Goal: Find specific page/section: Find specific page/section

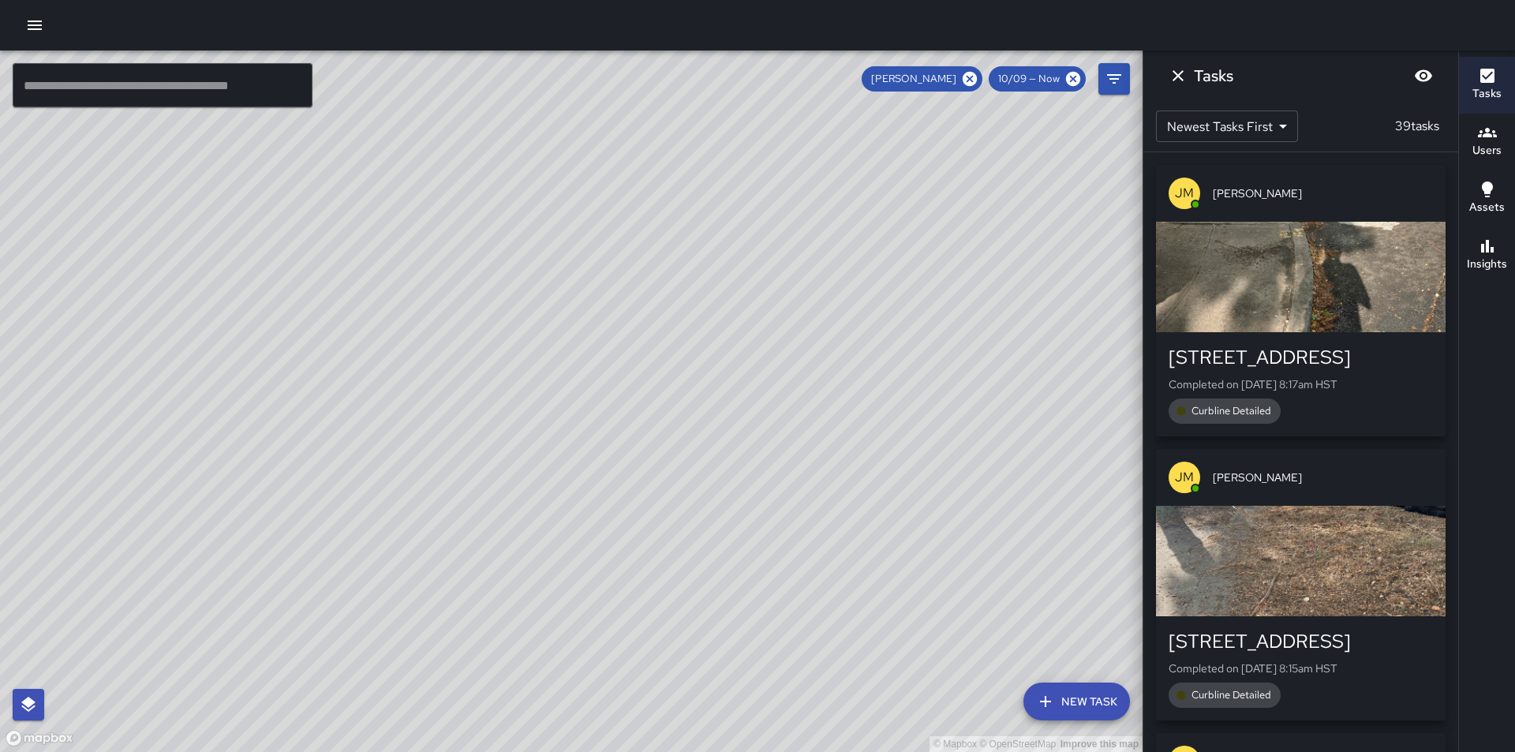
scroll to position [444, 0]
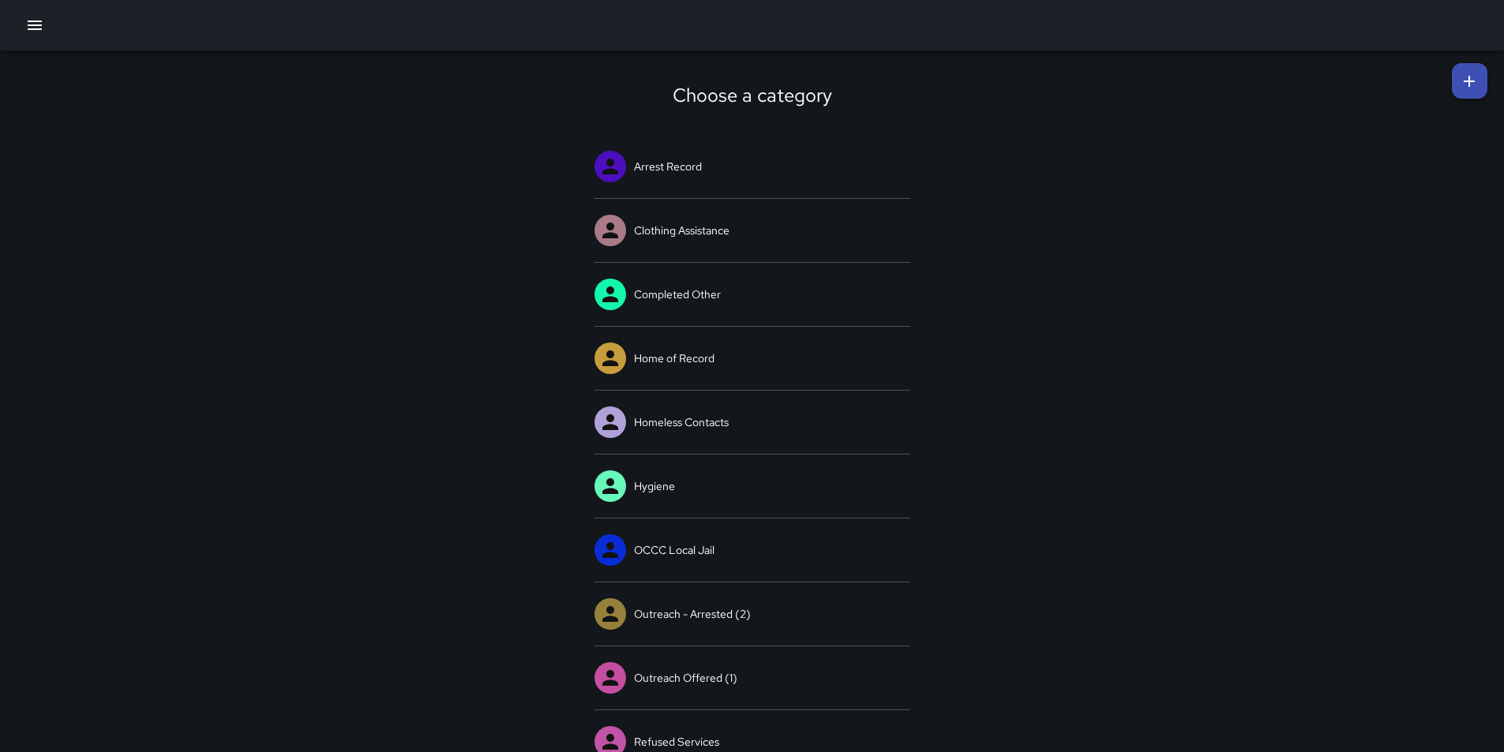
scroll to position [471, 0]
